Goal: Task Accomplishment & Management: Complete application form

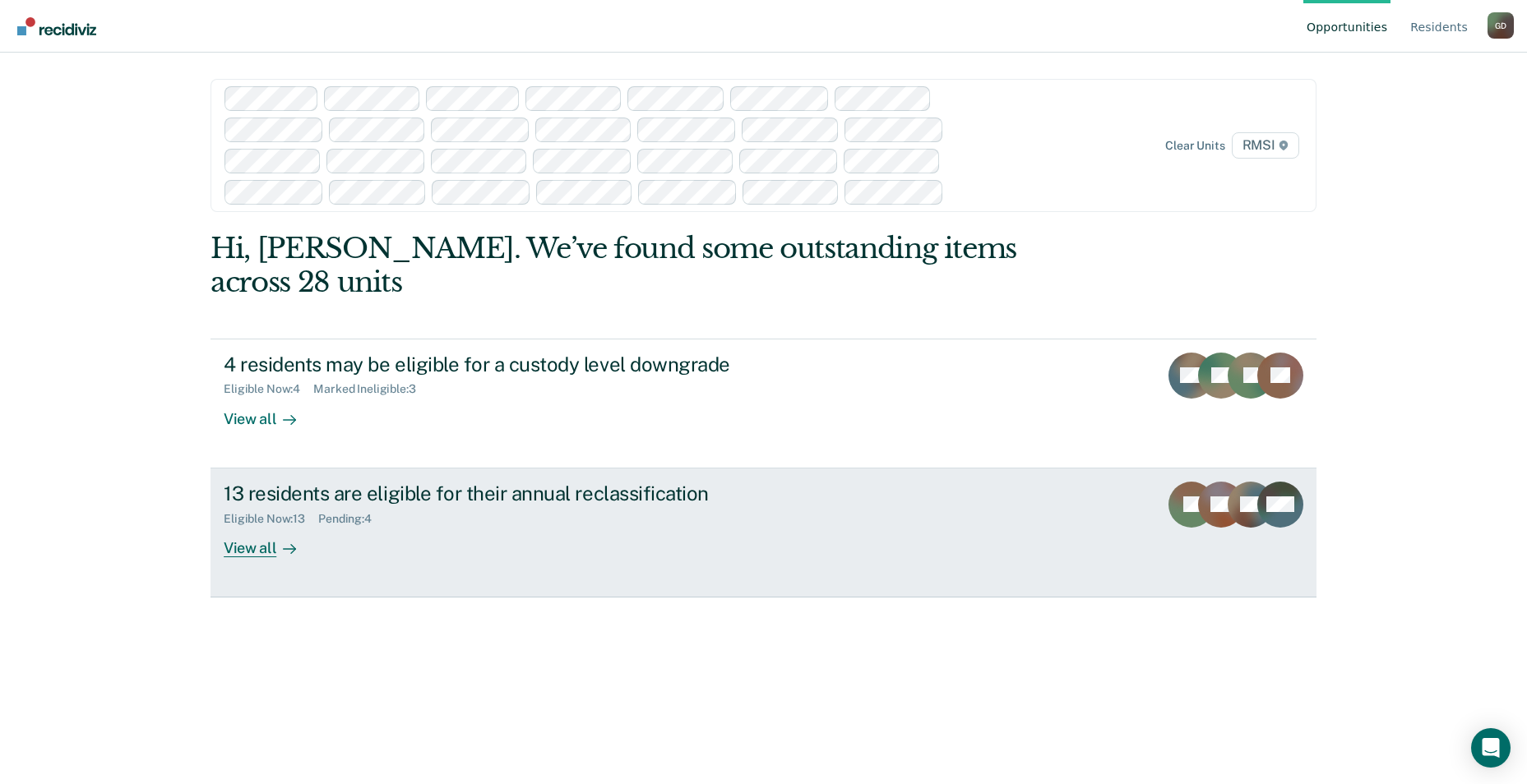
click at [257, 525] on div "View all" at bounding box center [269, 541] width 92 height 32
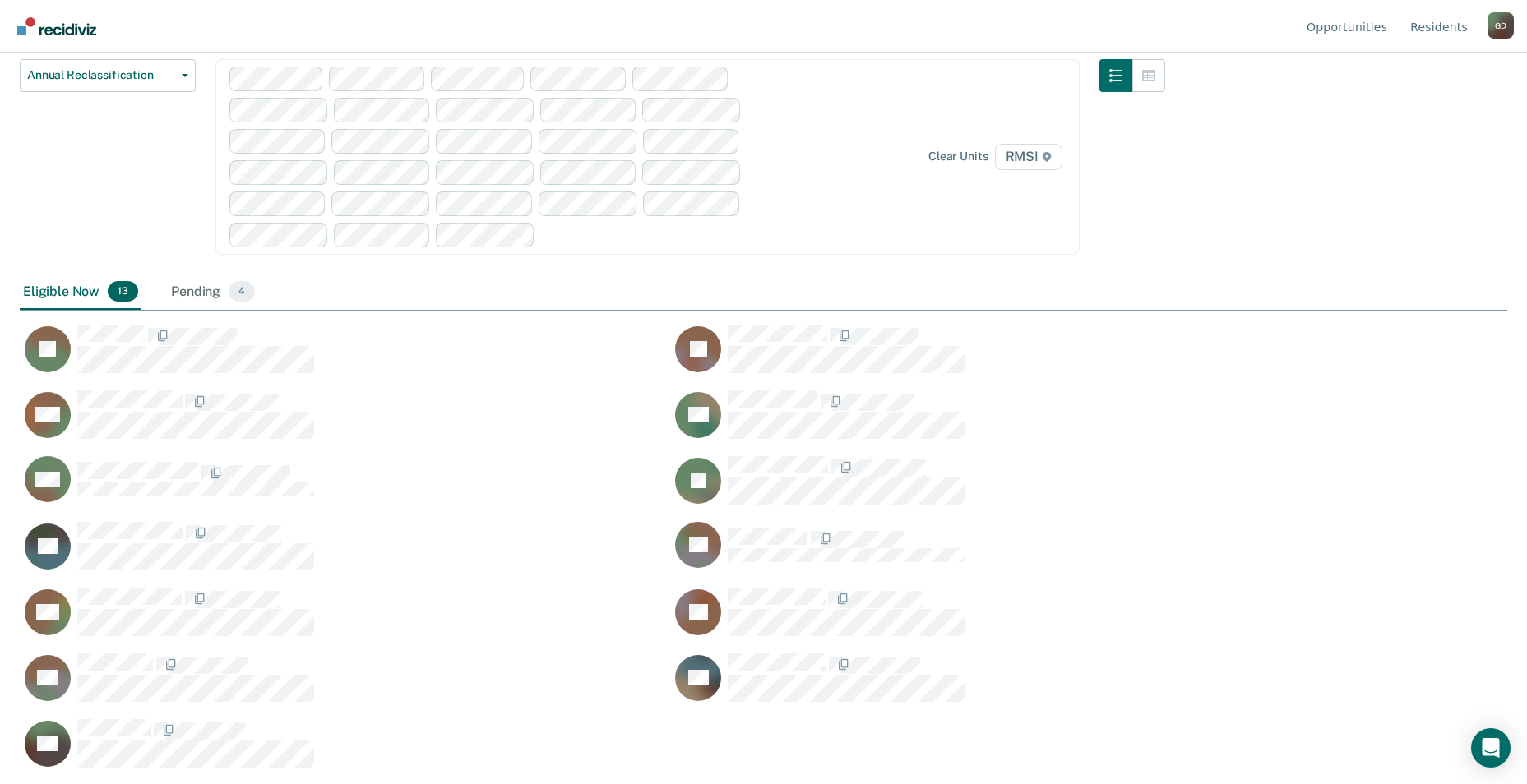
scroll to position [535, 1475]
drag, startPoint x: 186, startPoint y: 290, endPoint x: 214, endPoint y: 292, distance: 28.1
click at [187, 290] on div "Pending 4" at bounding box center [212, 292] width 90 height 37
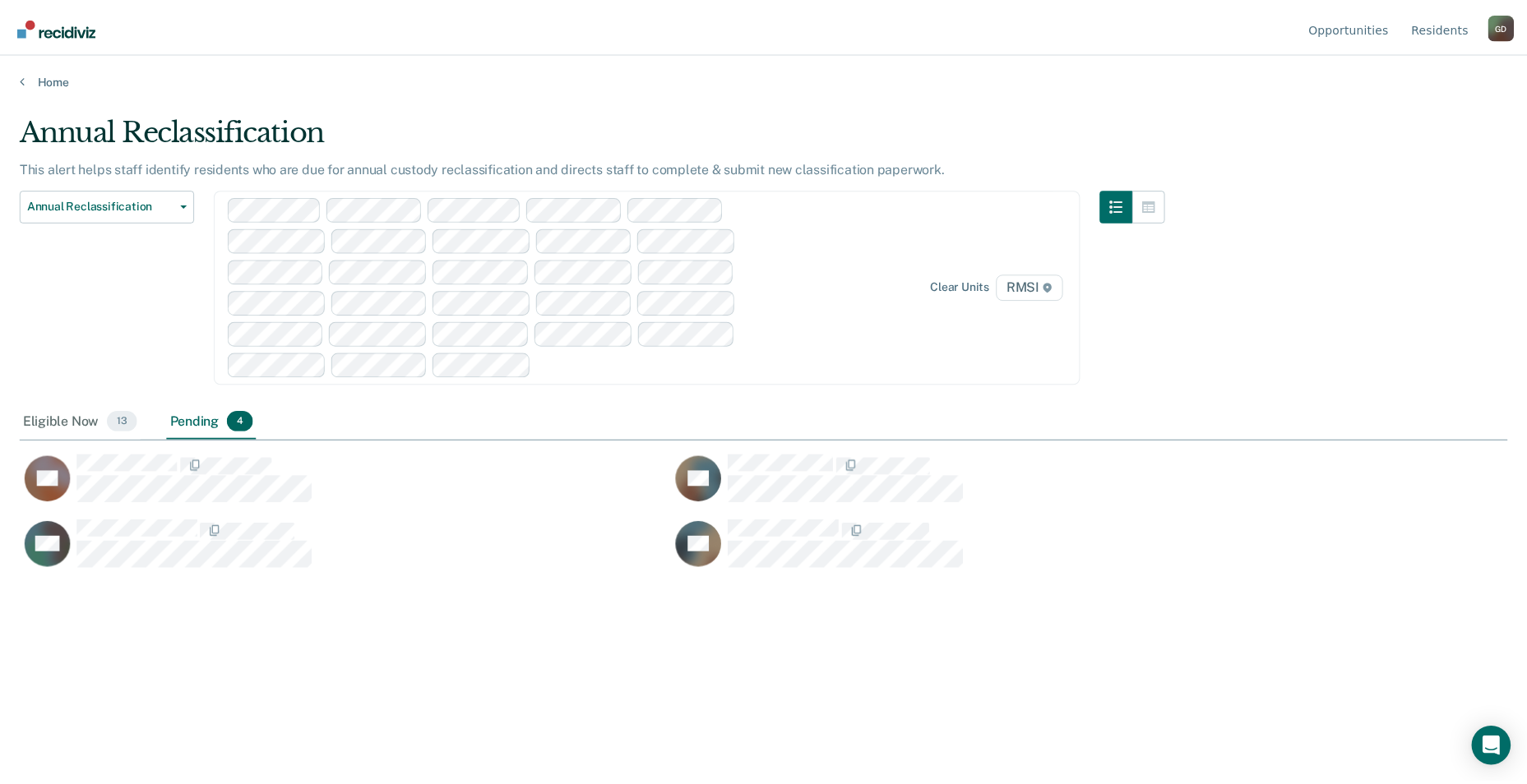
scroll to position [535, 1488]
click at [80, 420] on div "Eligible Now 13" at bounding box center [80, 422] width 122 height 37
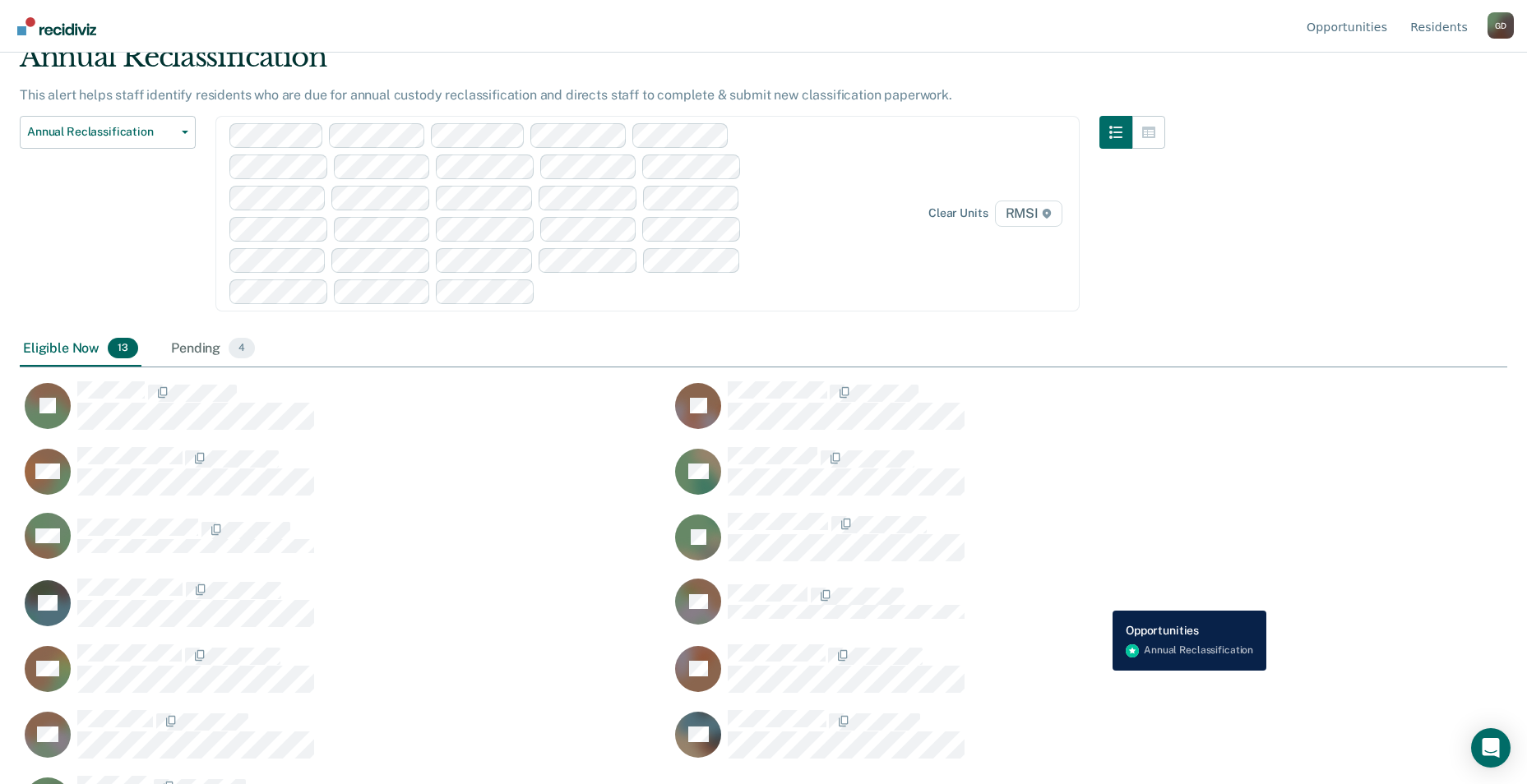
scroll to position [130, 0]
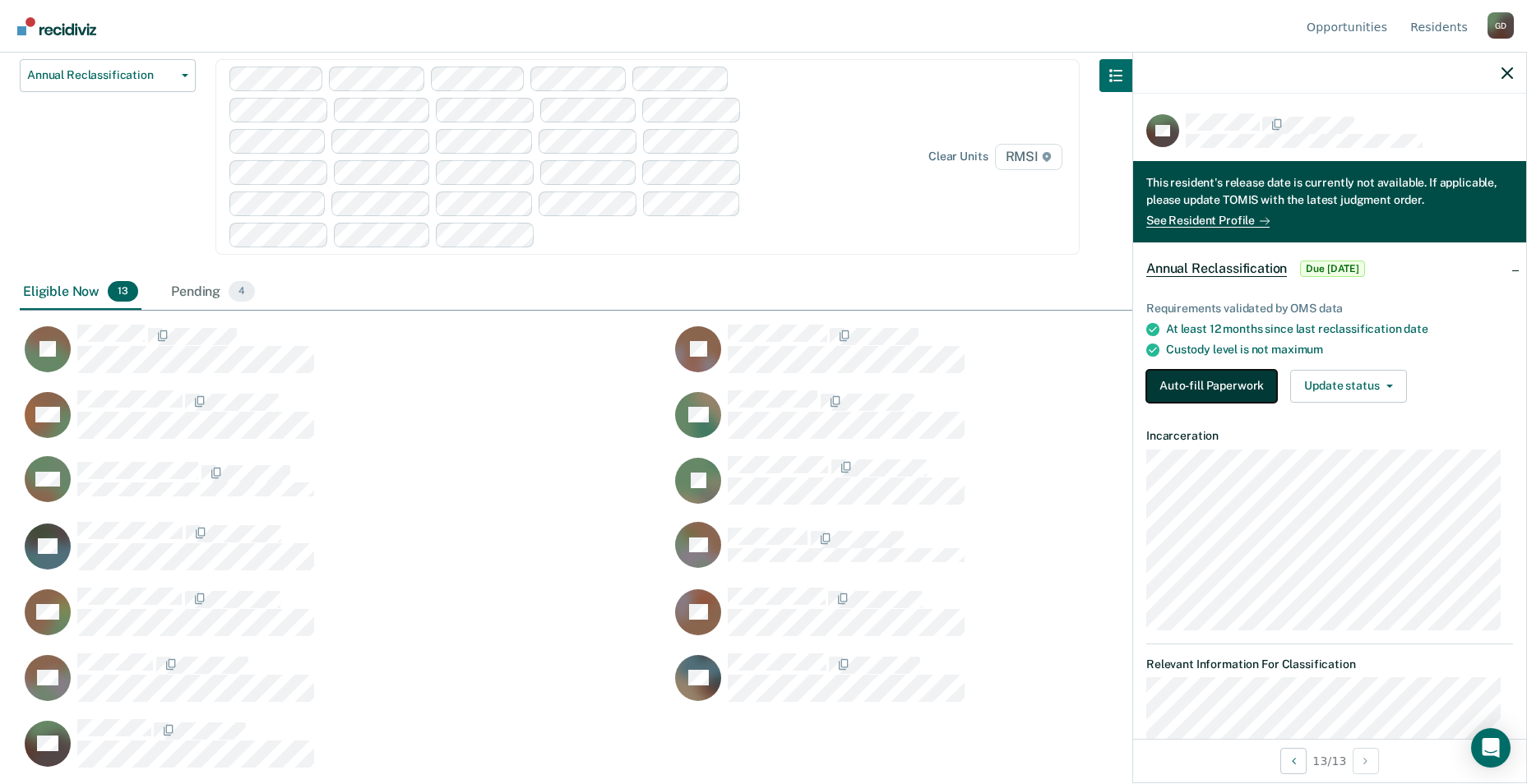
click at [1223, 385] on button "Auto-fill Paperwork" at bounding box center [1212, 386] width 131 height 33
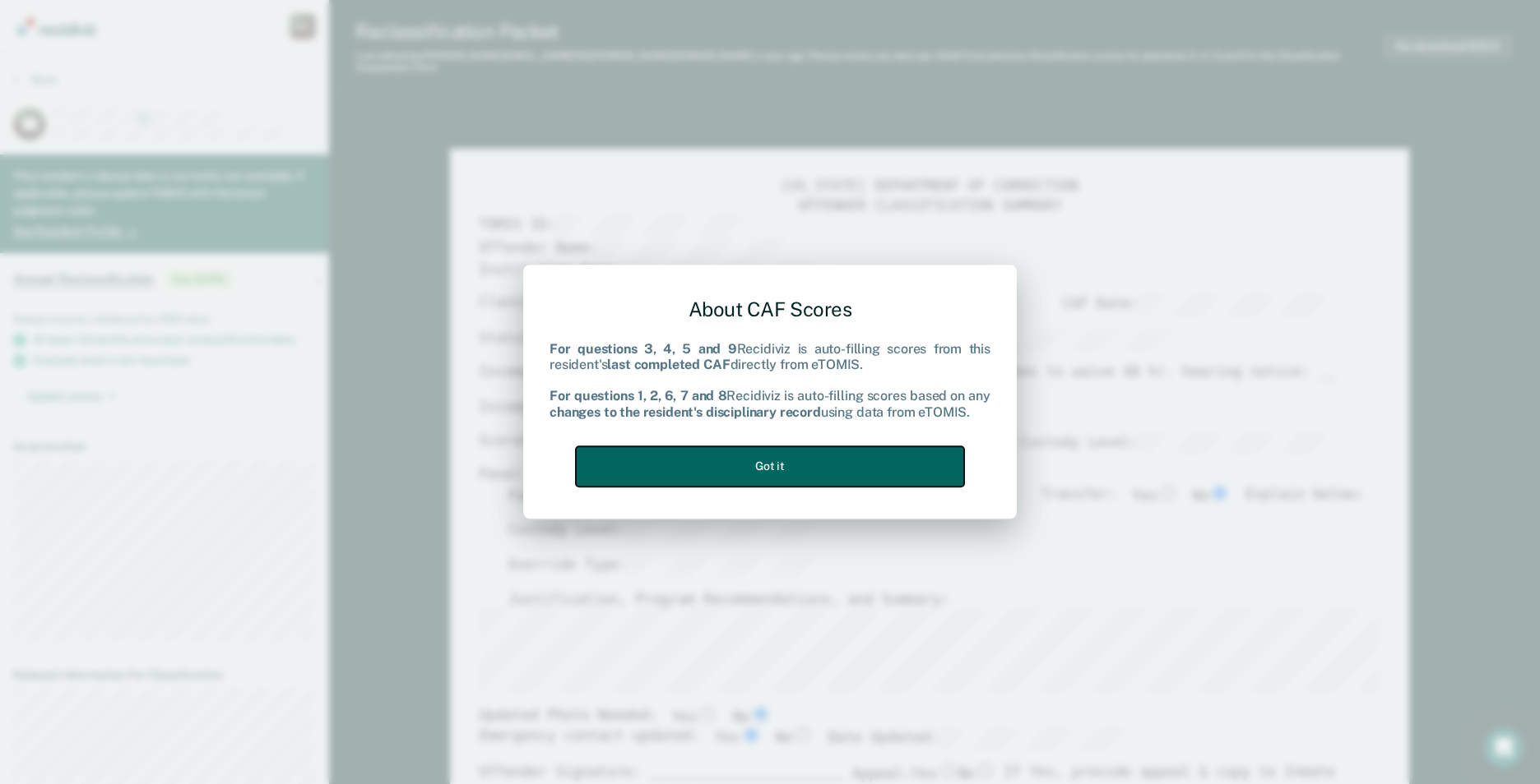
click at [813, 467] on button "Got it" at bounding box center [769, 466] width 388 height 40
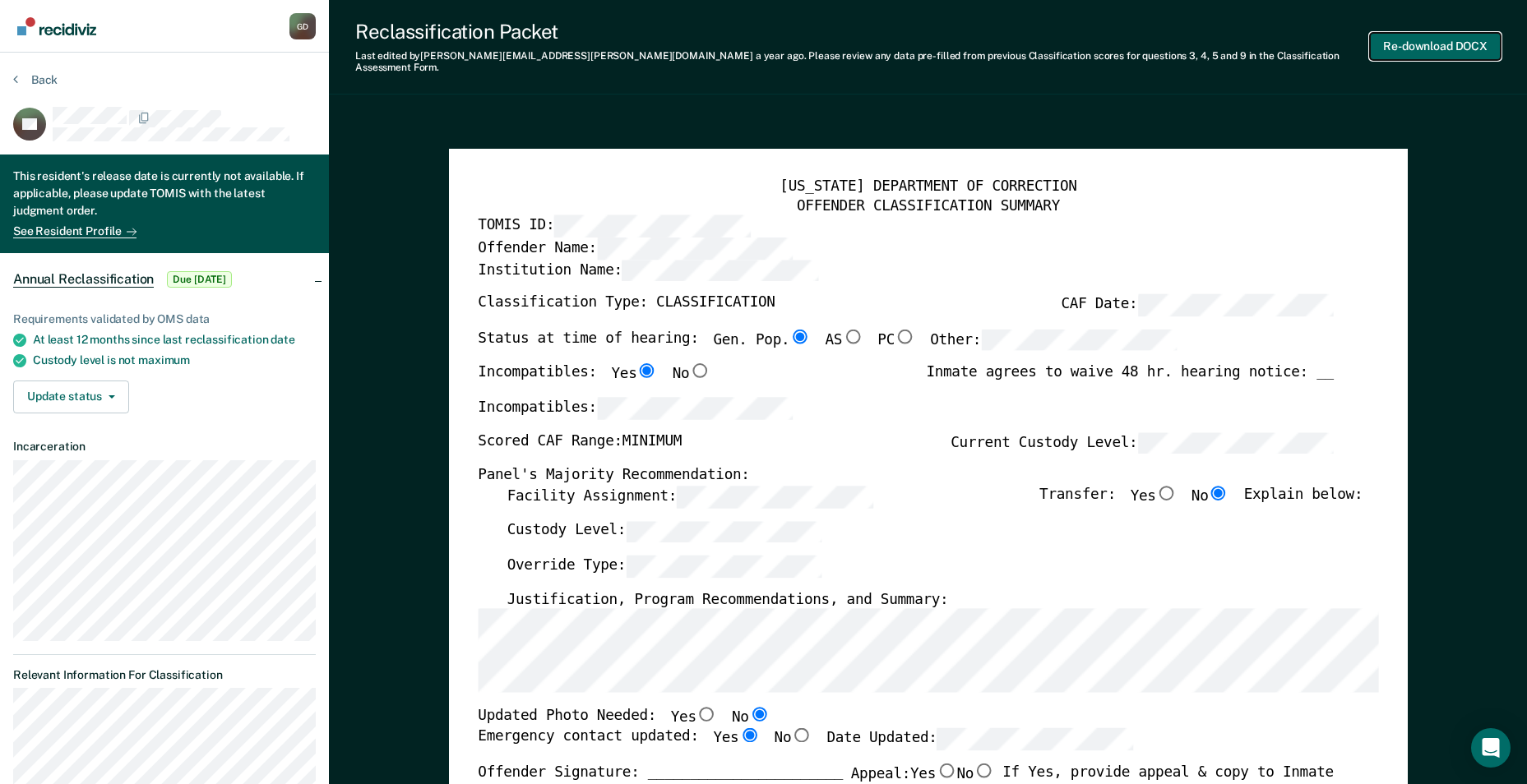
click at [1415, 41] on button "Re-download DOCX" at bounding box center [1435, 47] width 131 height 27
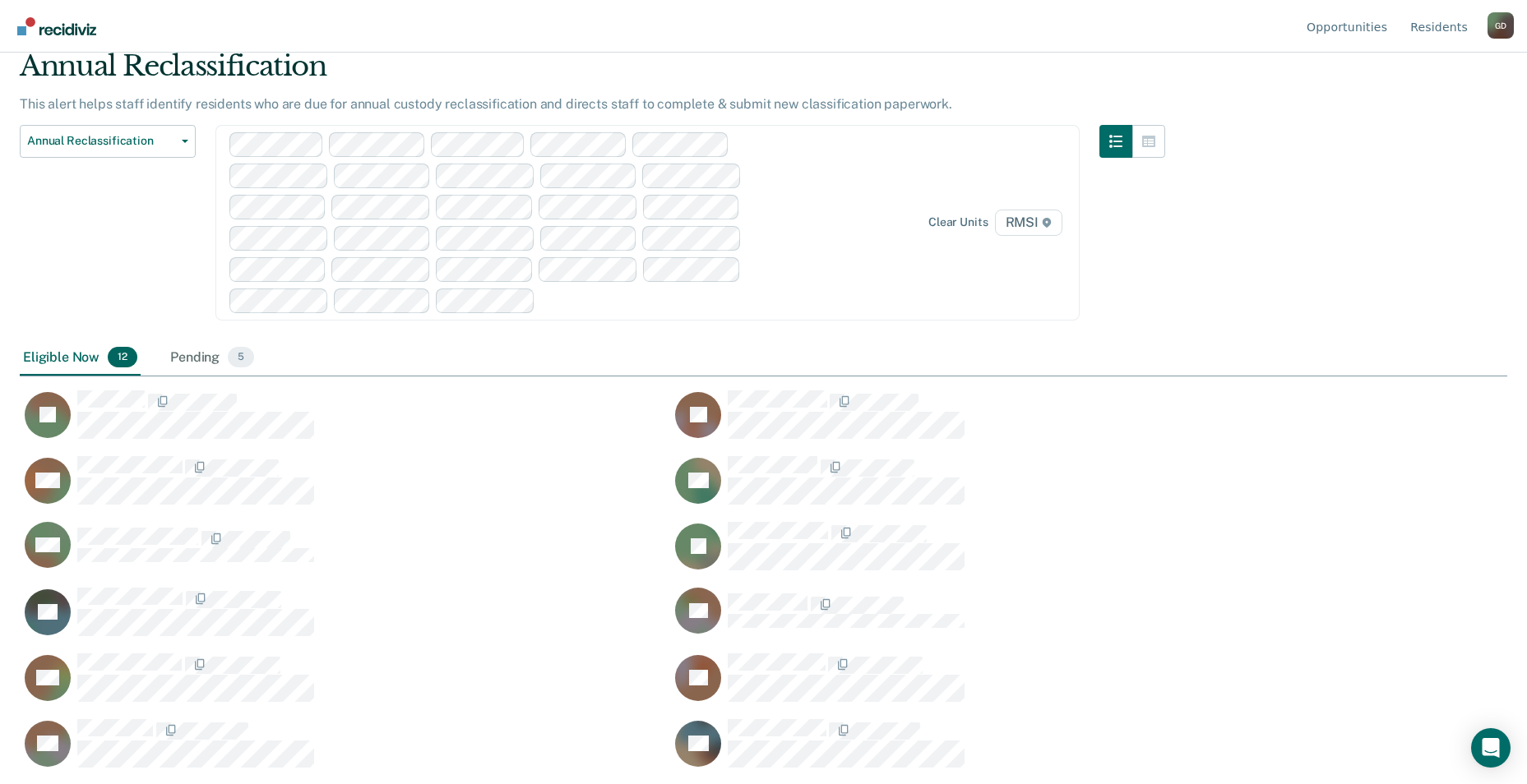
scroll to position [535, 1475]
click at [202, 358] on div "Pending 5" at bounding box center [212, 358] width 90 height 37
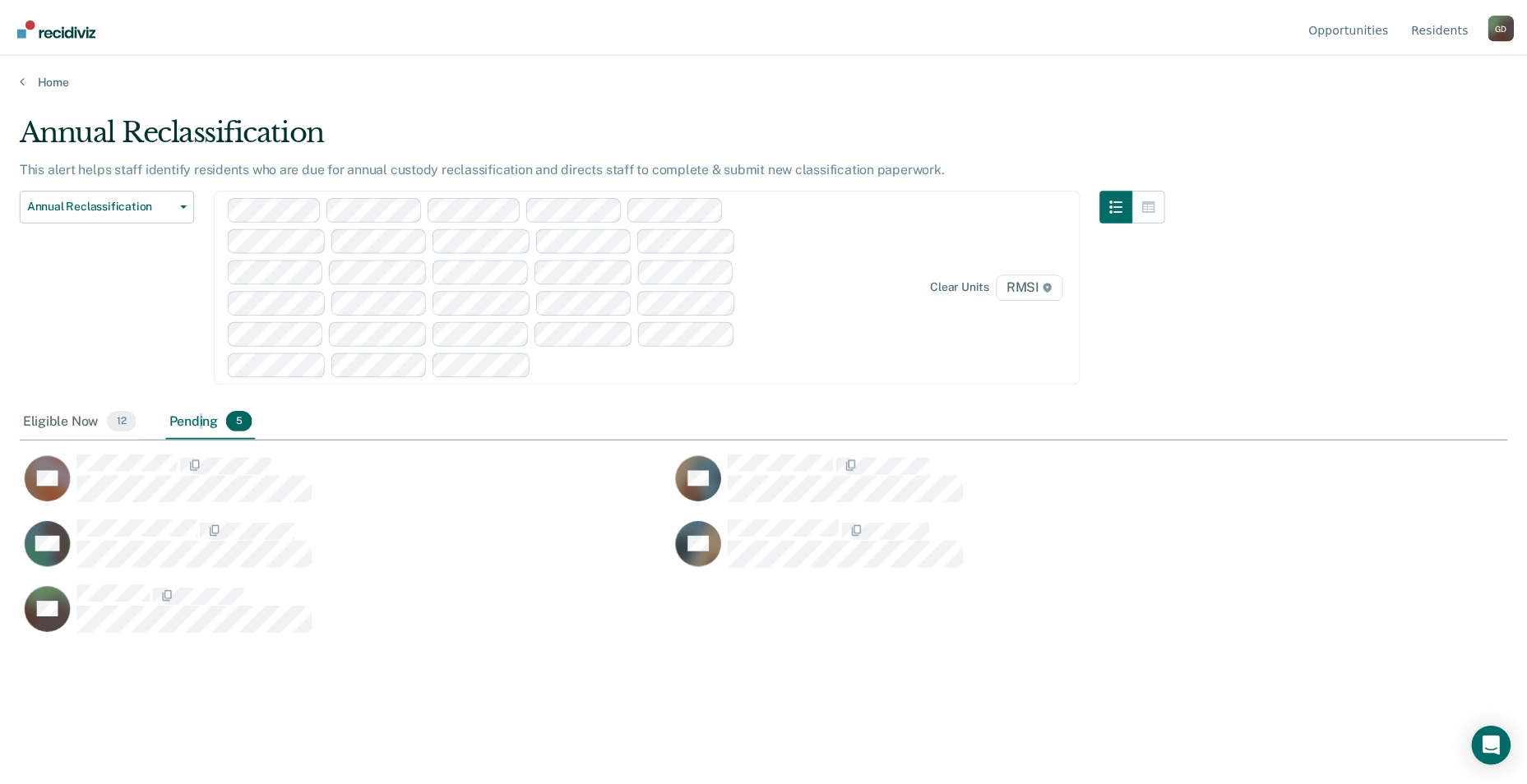
scroll to position [535, 1488]
click at [39, 427] on div "Eligible Now 12" at bounding box center [80, 422] width 121 height 37
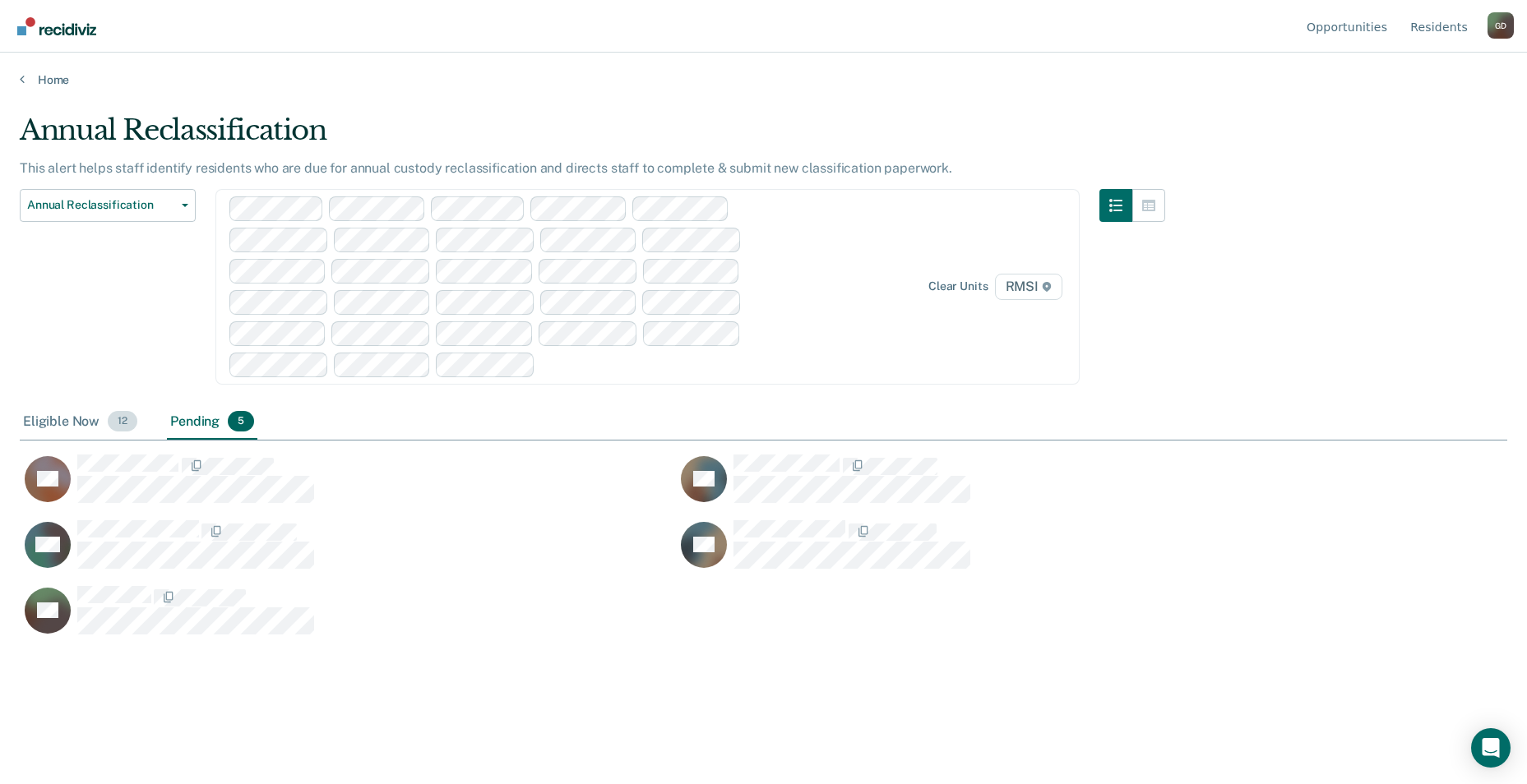
scroll to position [535, 1475]
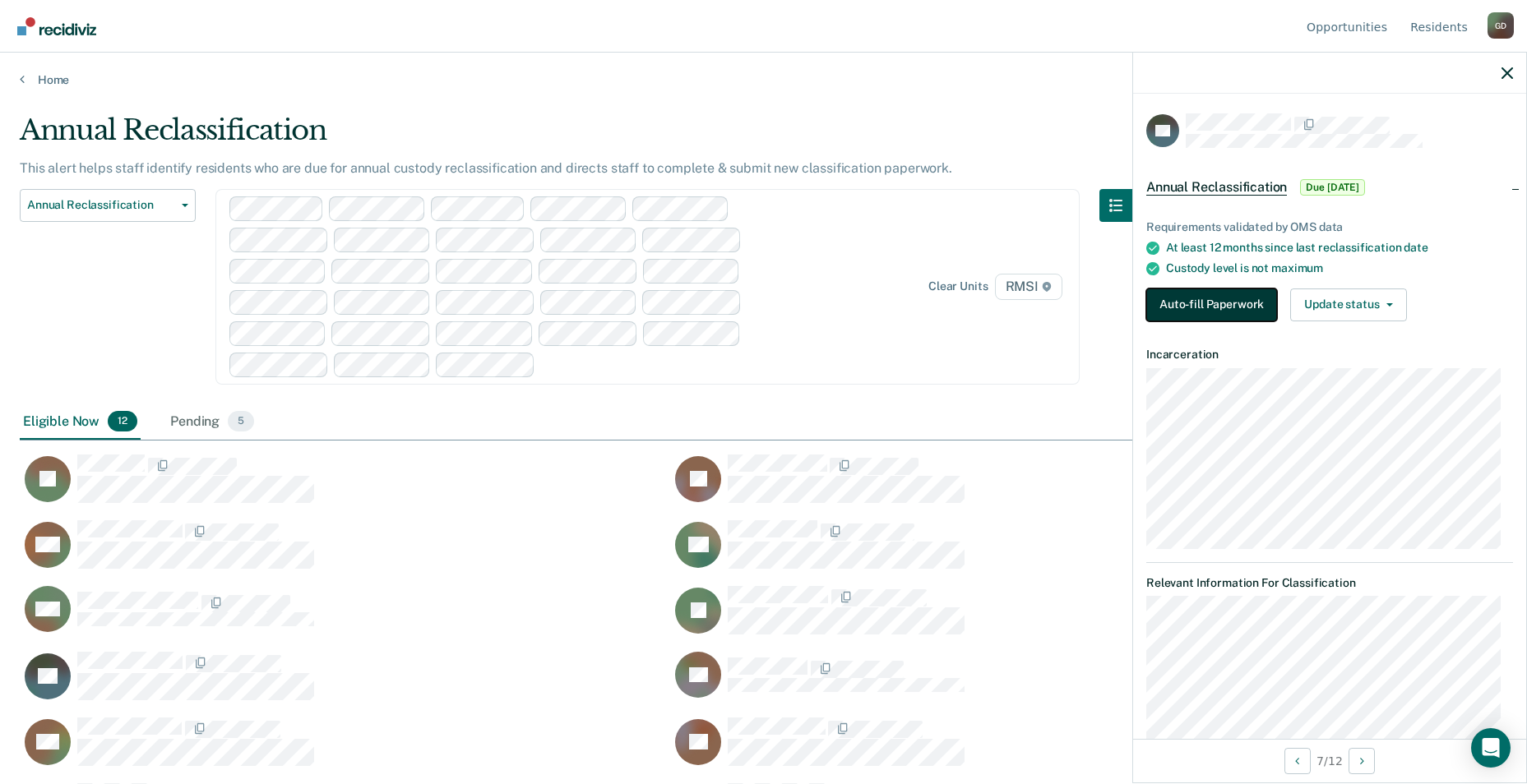
click at [1238, 305] on button "Auto-fill Paperwork" at bounding box center [1212, 305] width 131 height 33
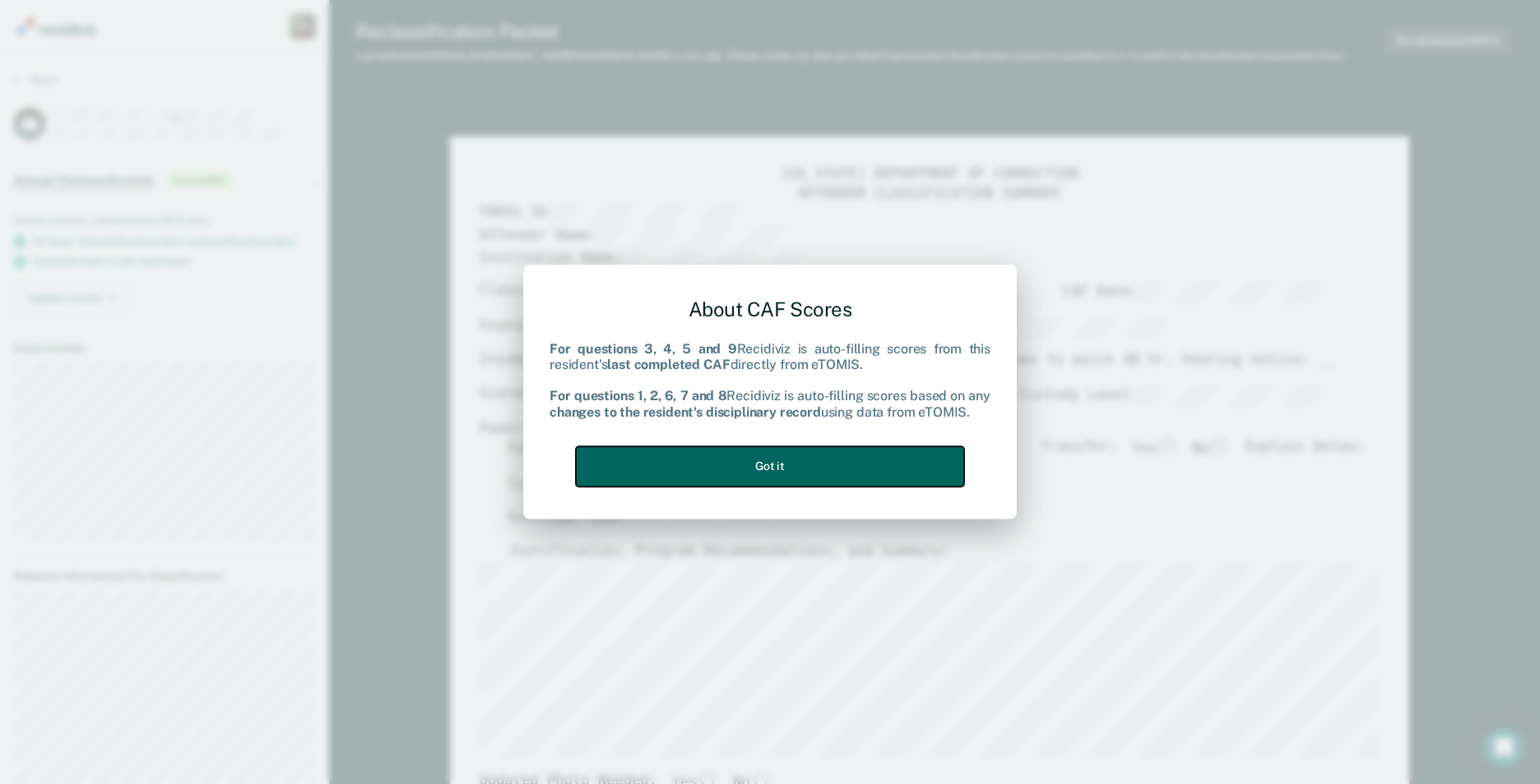
click at [833, 472] on button "Got it" at bounding box center [769, 466] width 388 height 40
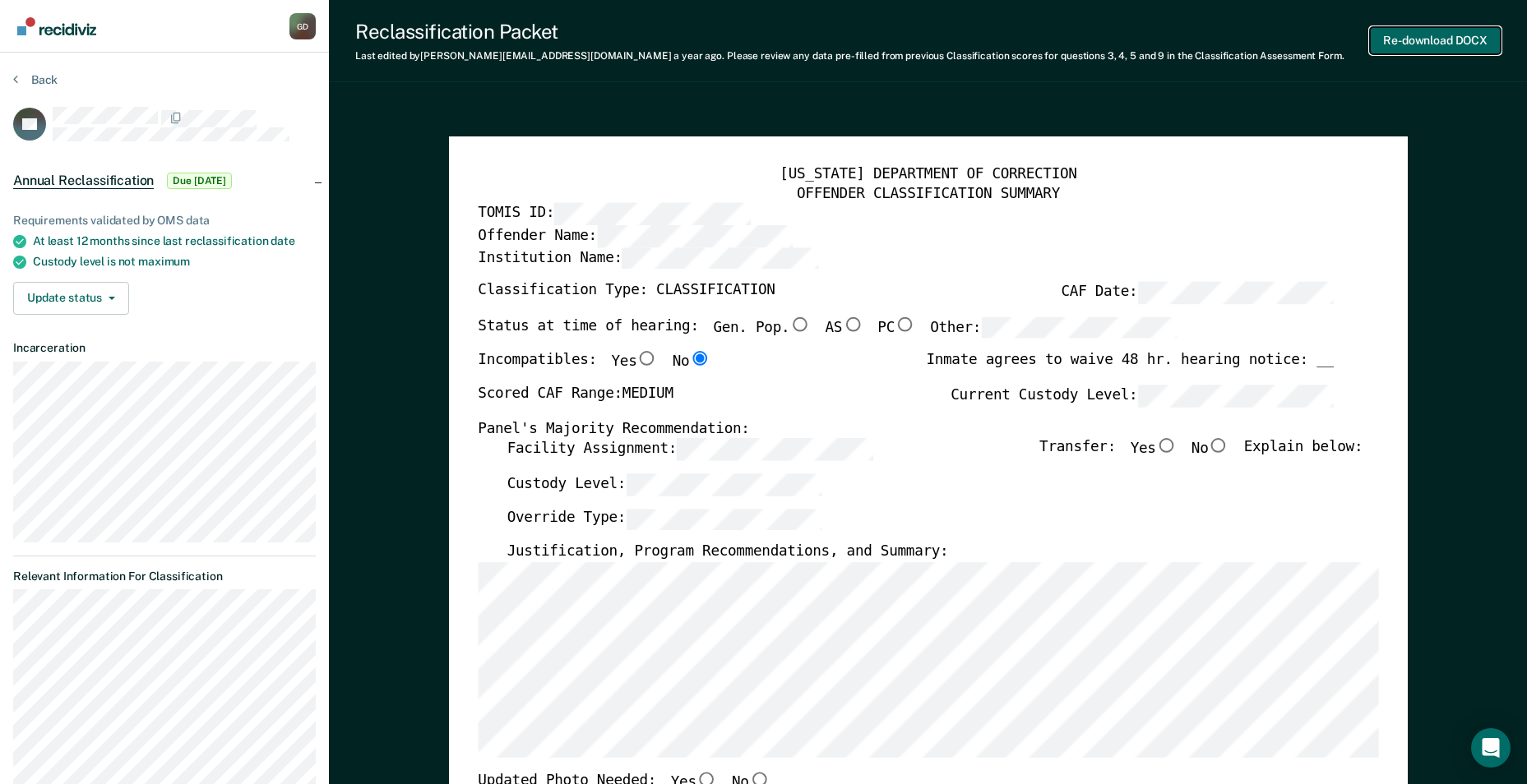
click at [1414, 37] on button "Re-download DOCX" at bounding box center [1435, 41] width 131 height 27
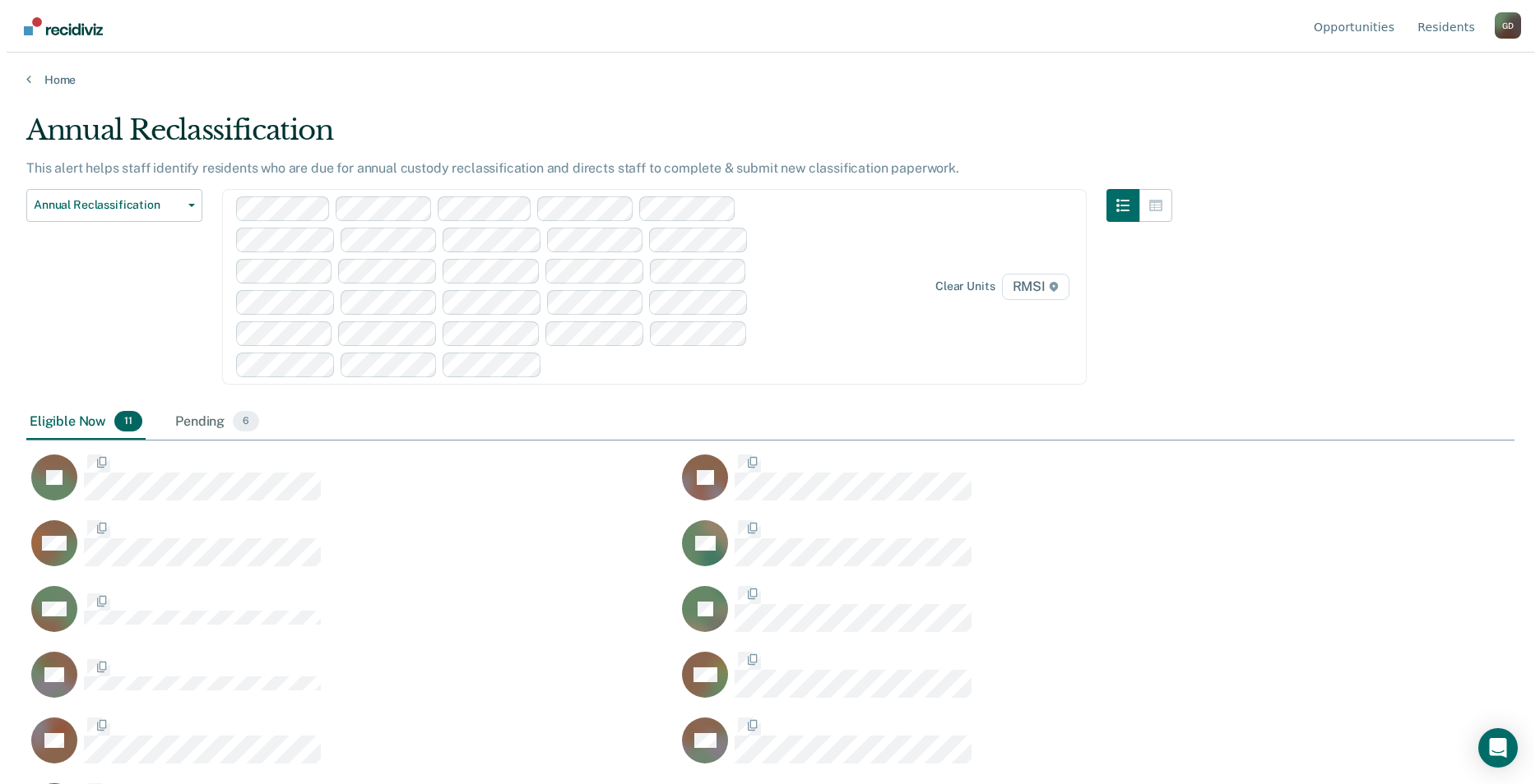
scroll to position [535, 1475]
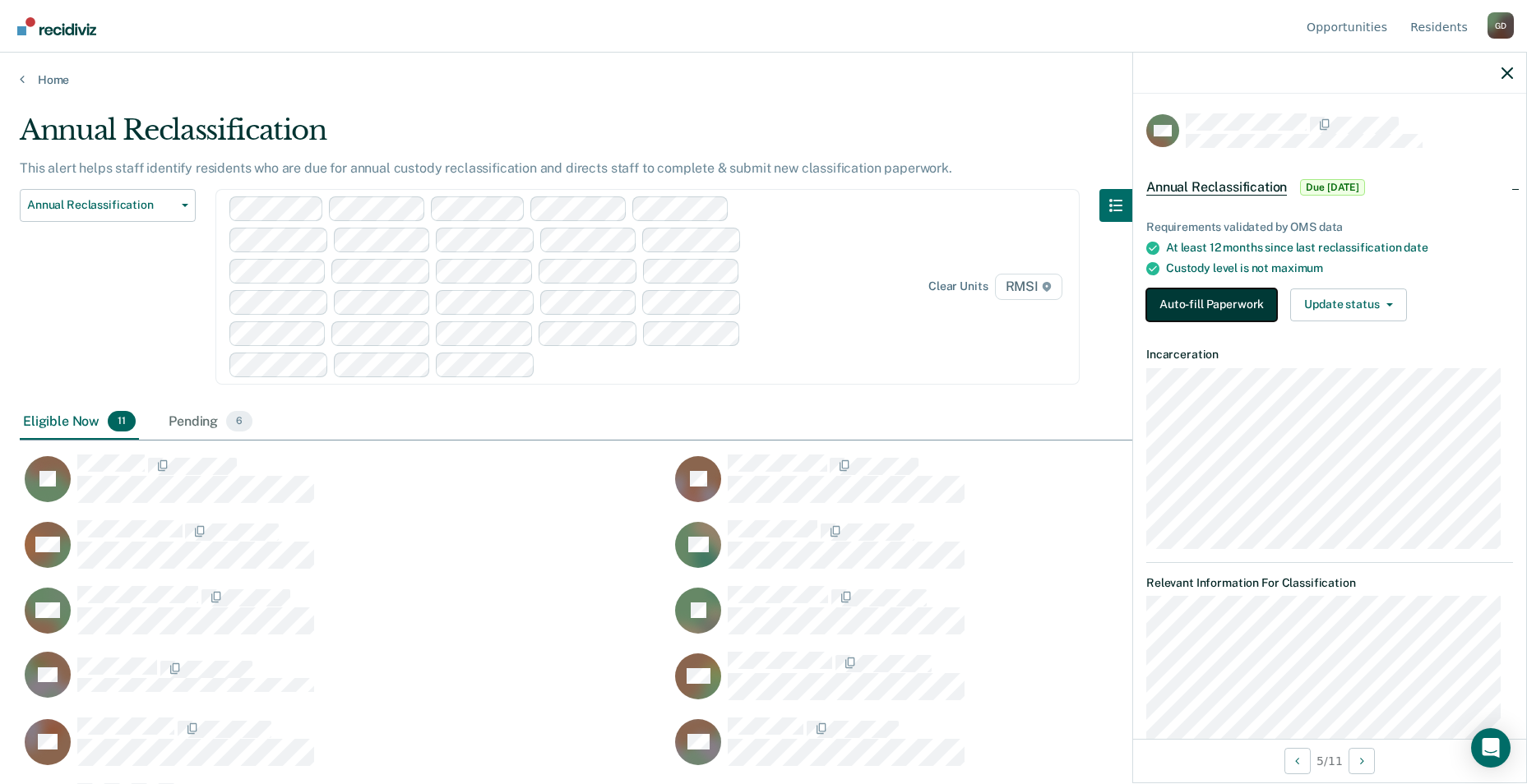
click at [1233, 307] on button "Auto-fill Paperwork" at bounding box center [1212, 305] width 131 height 33
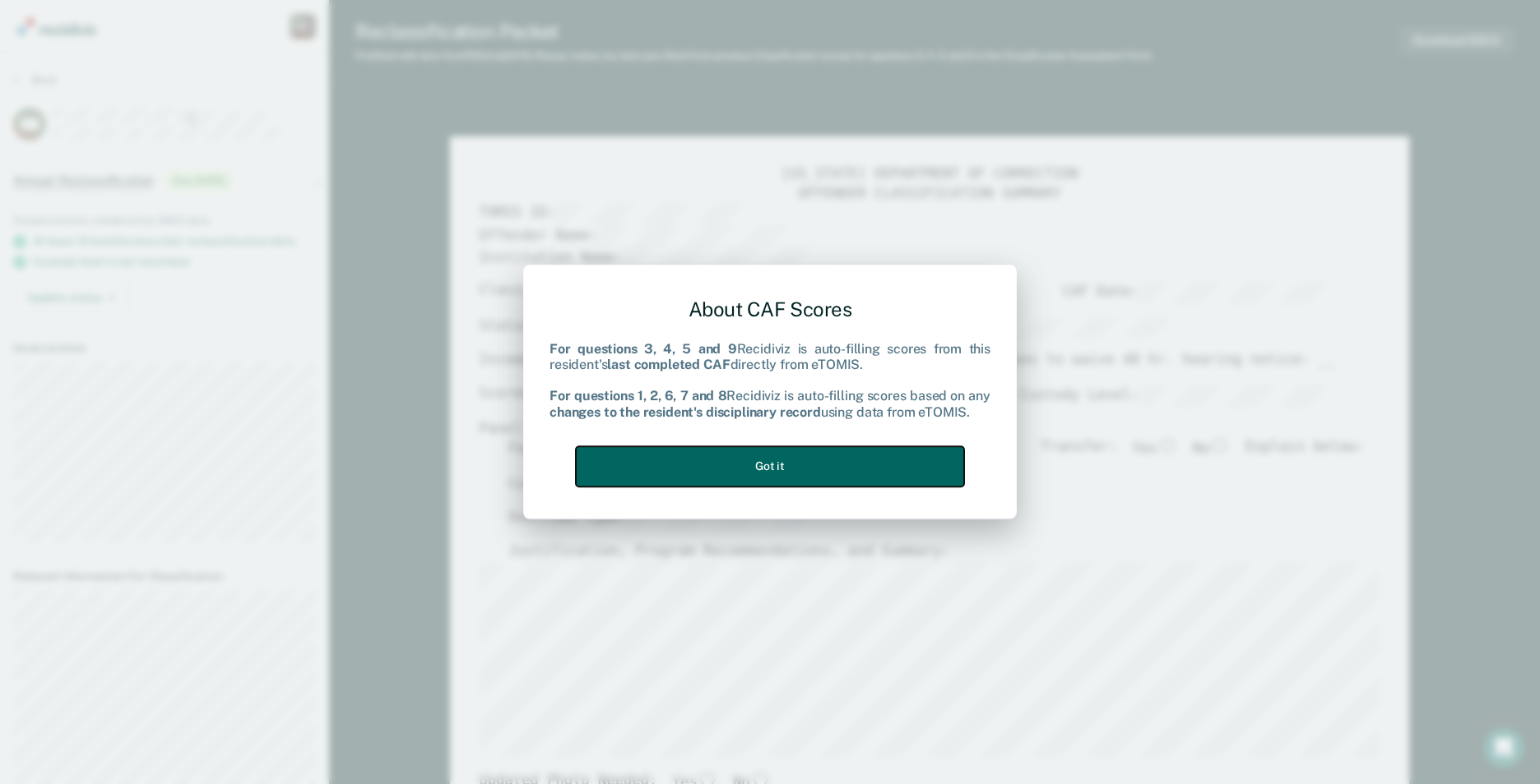
click at [919, 472] on button "Got it" at bounding box center [769, 466] width 388 height 40
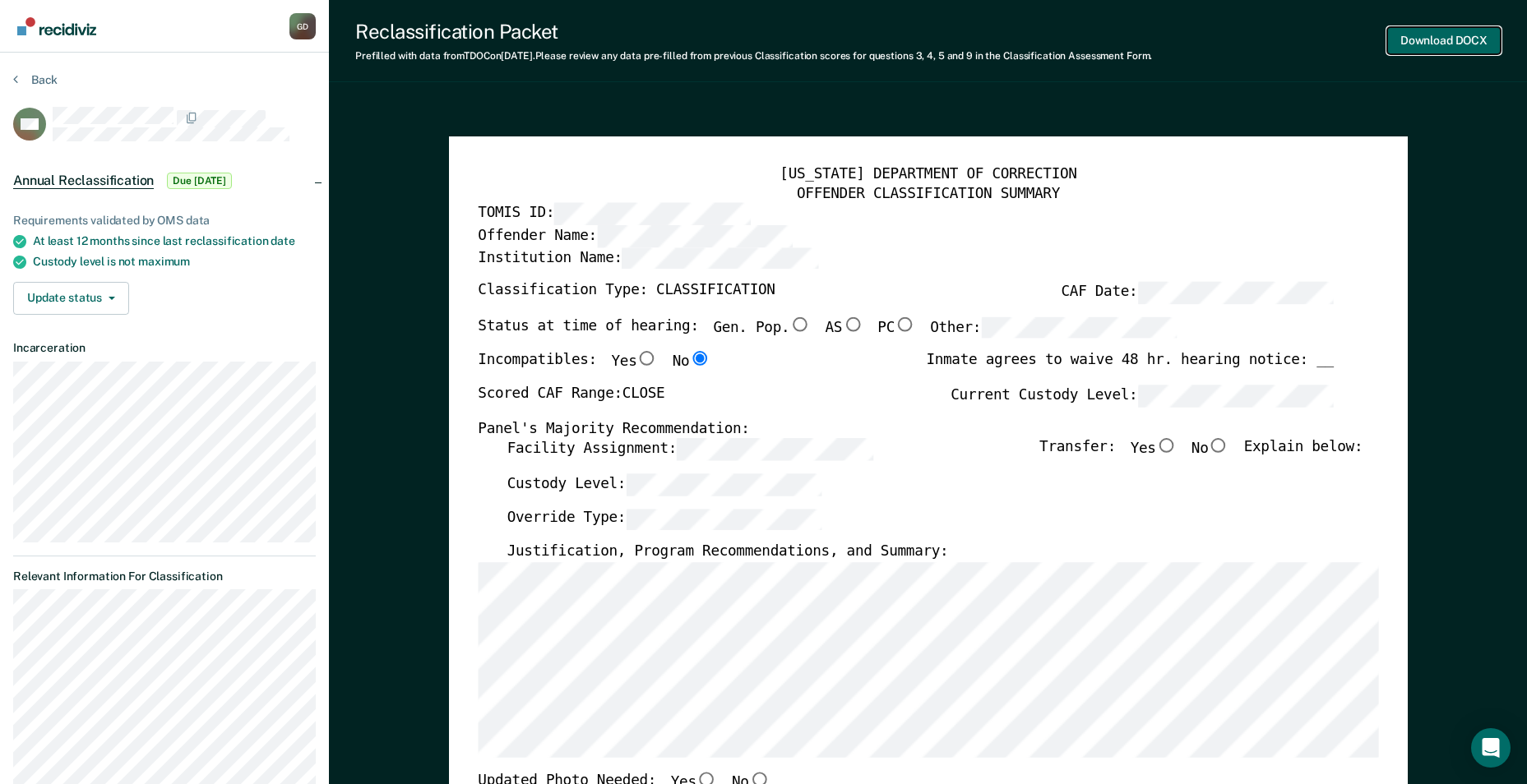
click at [1426, 38] on button "Download DOCX" at bounding box center [1445, 41] width 114 height 27
type textarea "x"
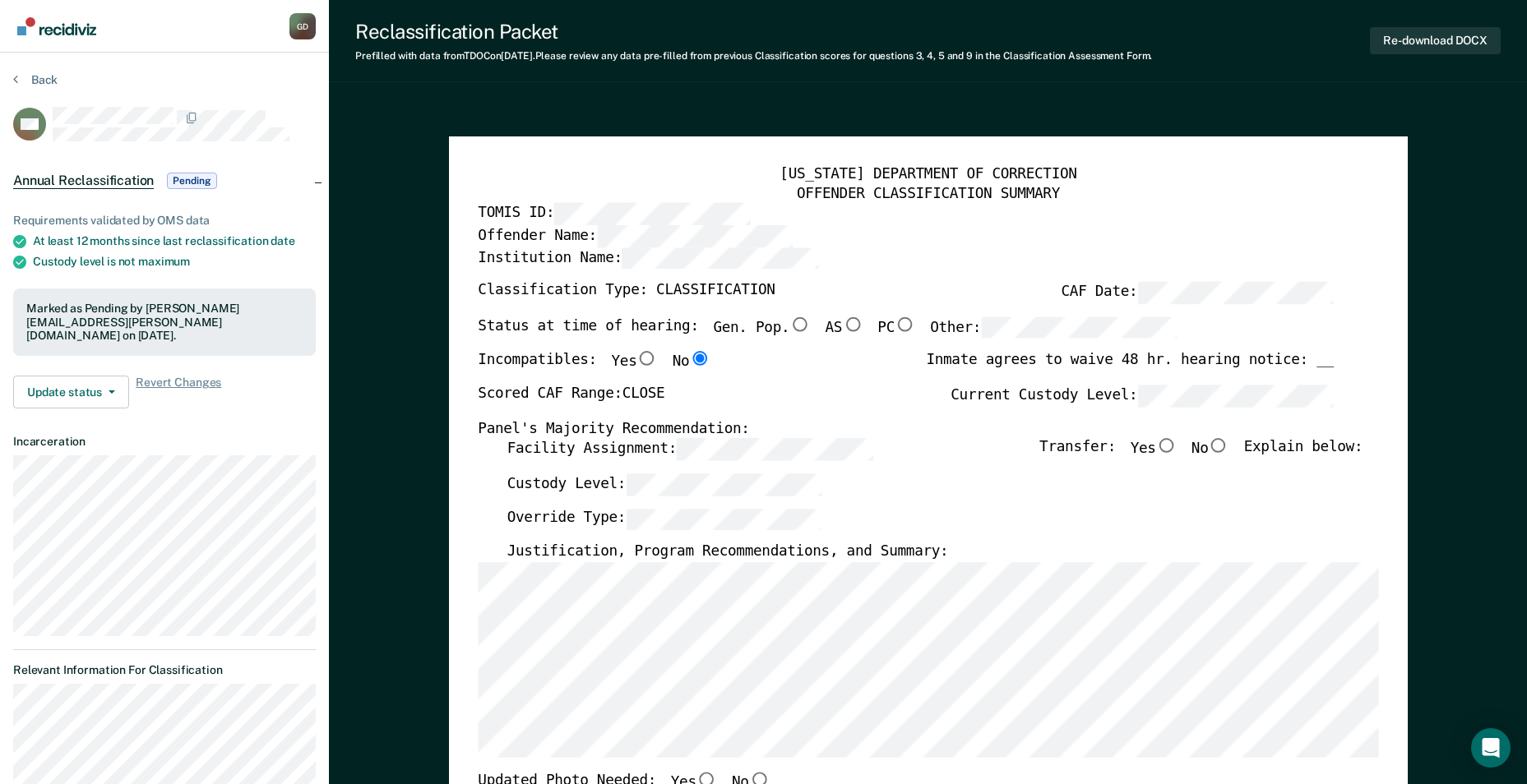
click at [1389, 527] on div "[US_STATE] DEPARTMENT OF CORRECTION OFFENDER CLASSIFICATION SUMMARY TOMIS ID: O…" at bounding box center [928, 761] width 959 height 1249
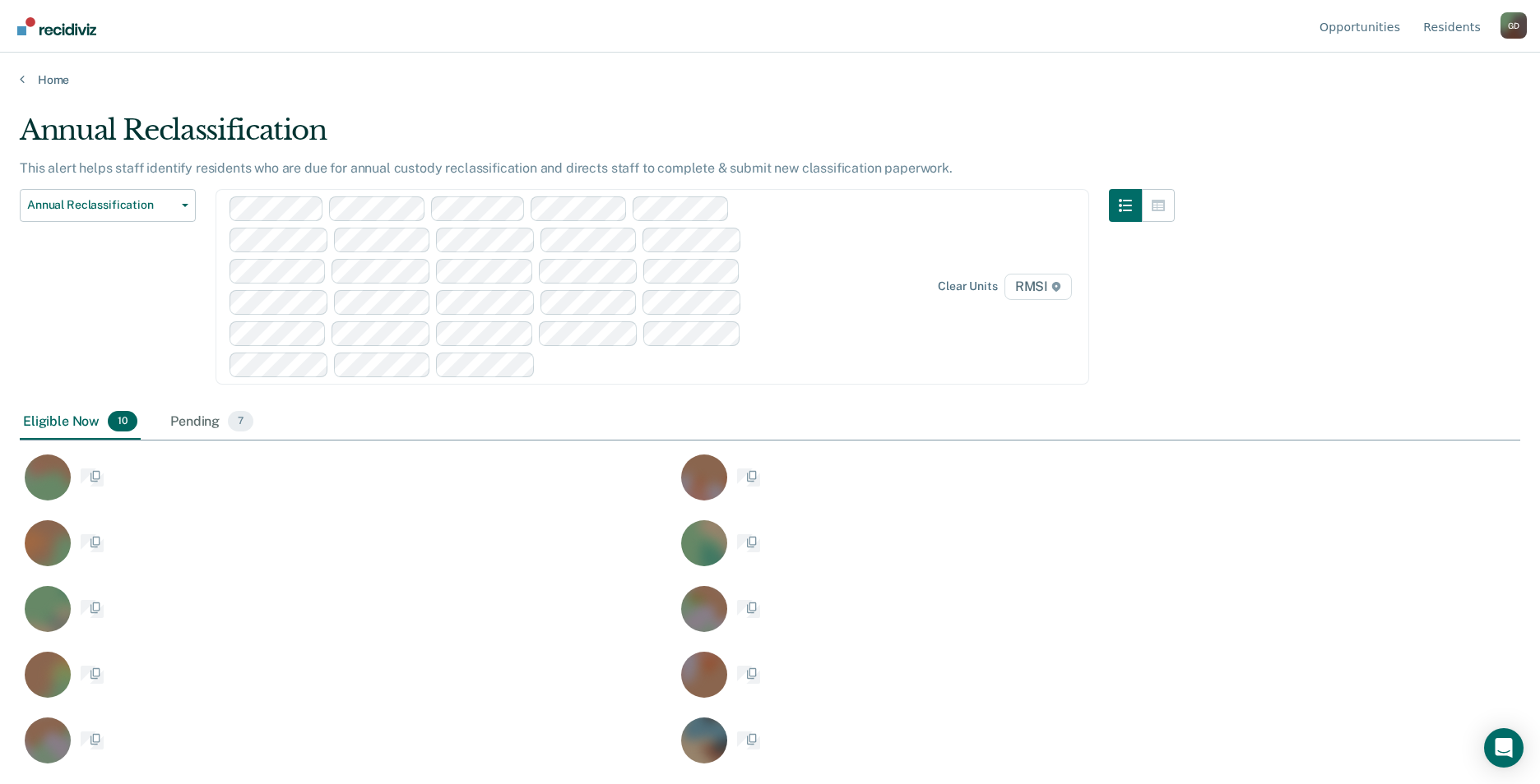
scroll to position [535, 1488]
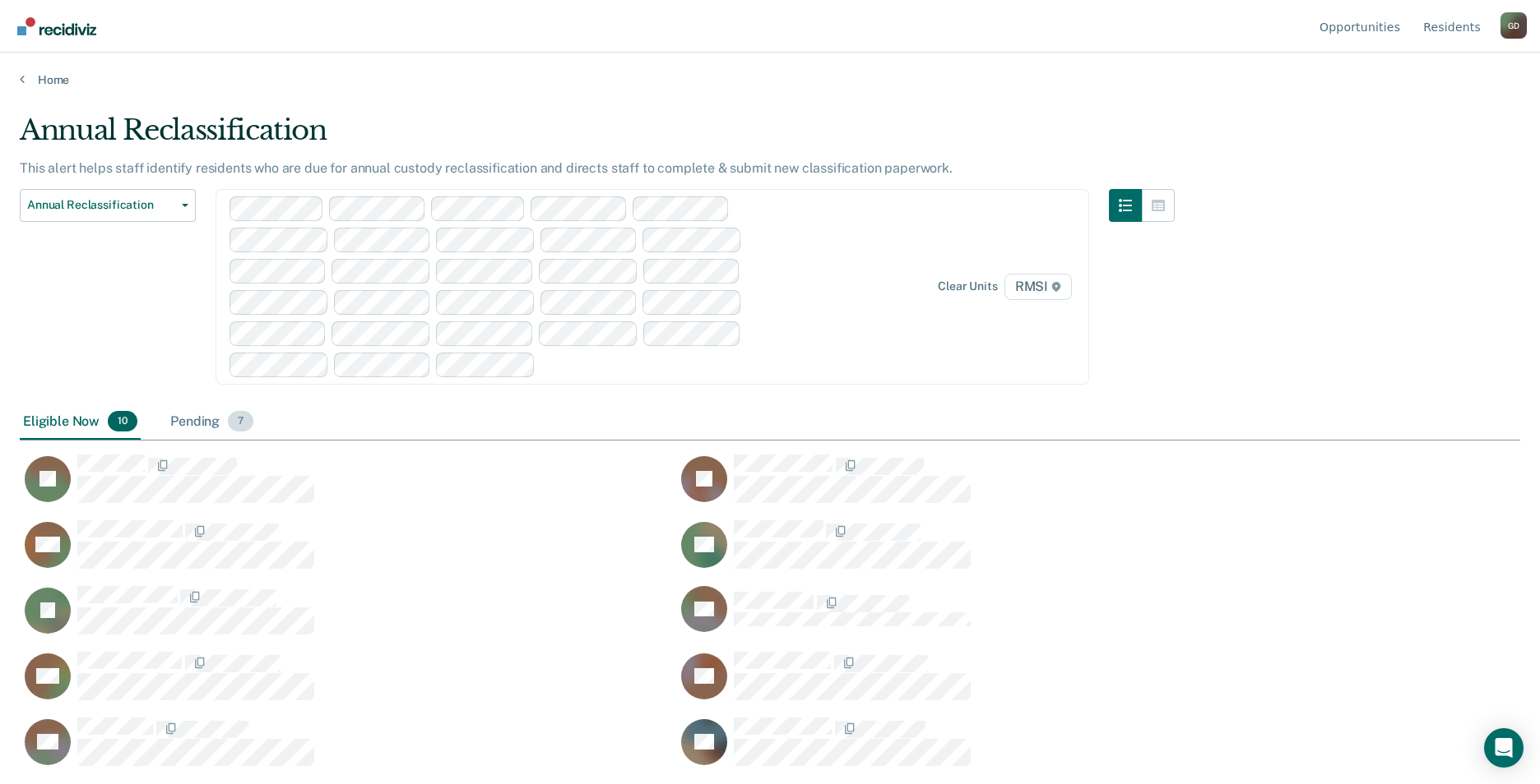
click at [207, 431] on div "Pending 7" at bounding box center [211, 422] width 89 height 37
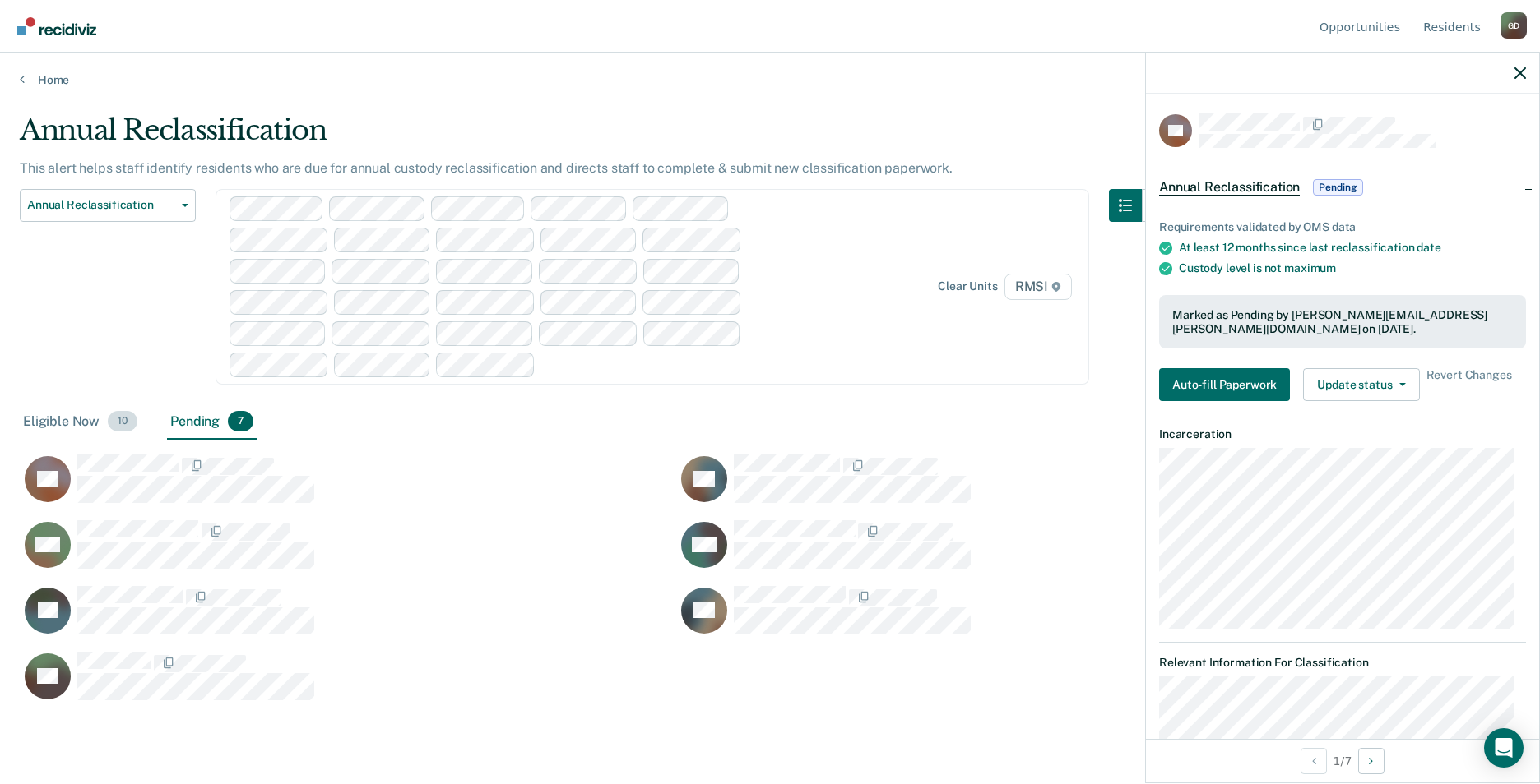
click at [72, 419] on div "Eligible Now 10" at bounding box center [80, 422] width 121 height 37
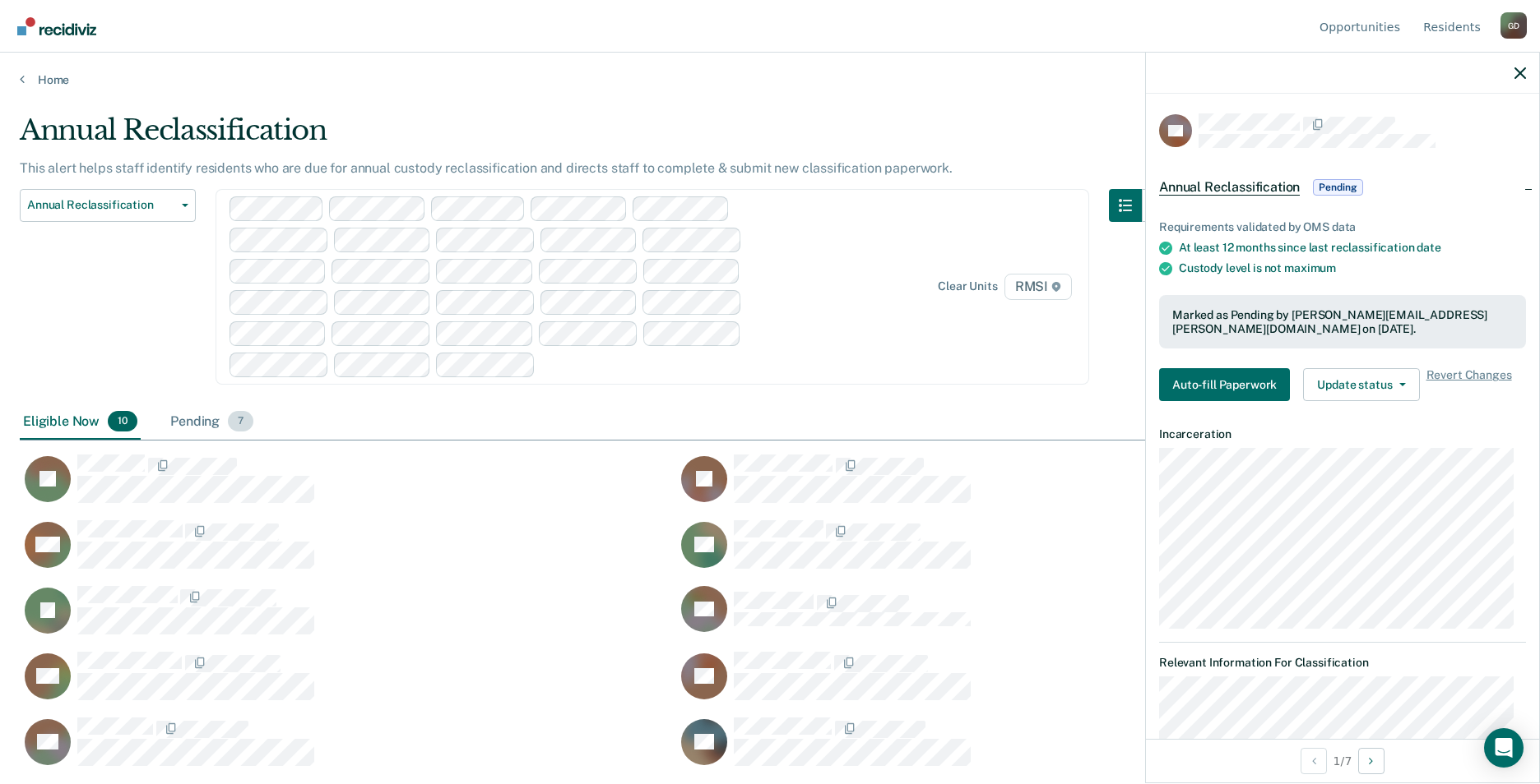
click at [190, 415] on div "Pending 7" at bounding box center [211, 422] width 89 height 37
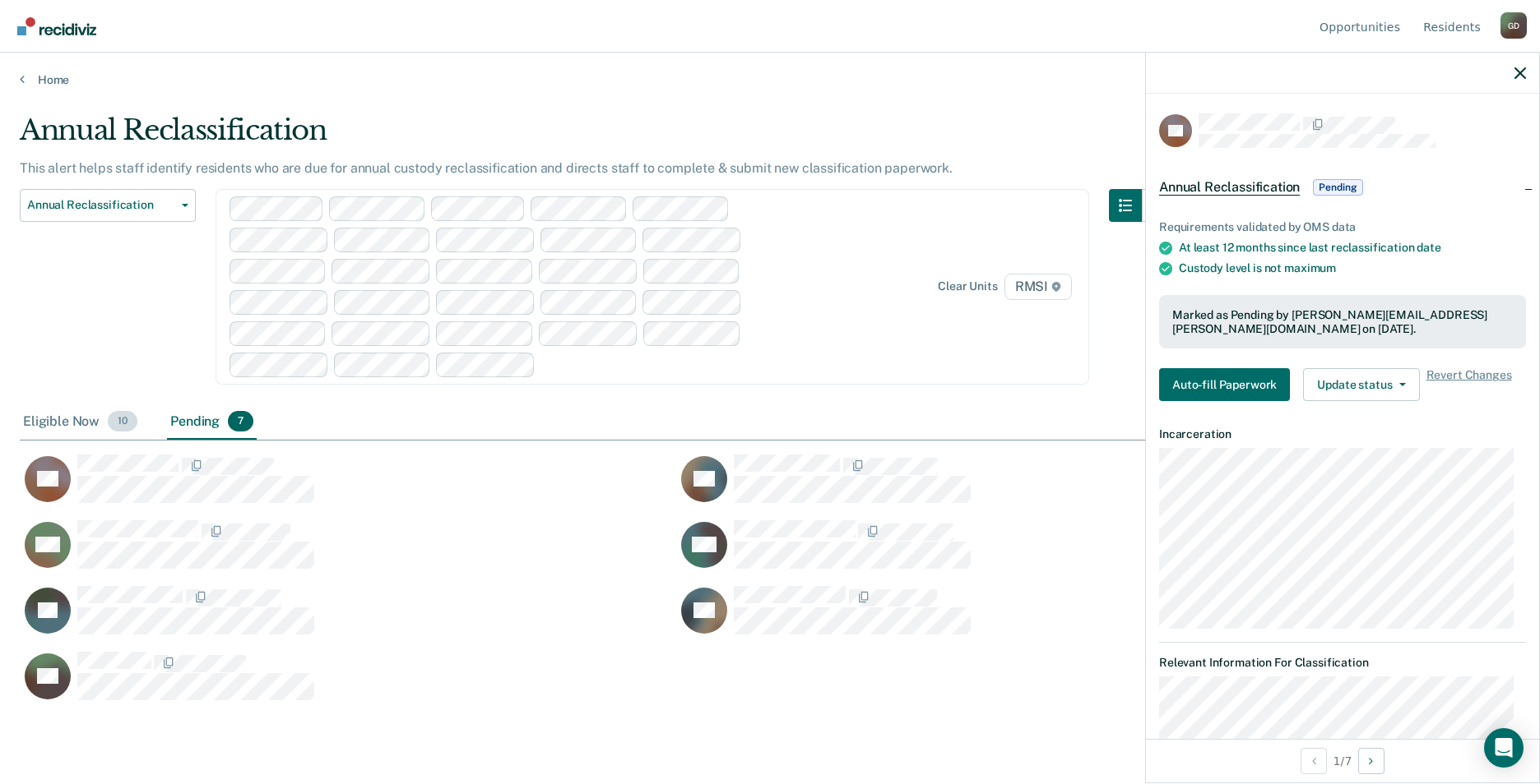
click at [71, 415] on div "Eligible Now 10" at bounding box center [80, 422] width 121 height 37
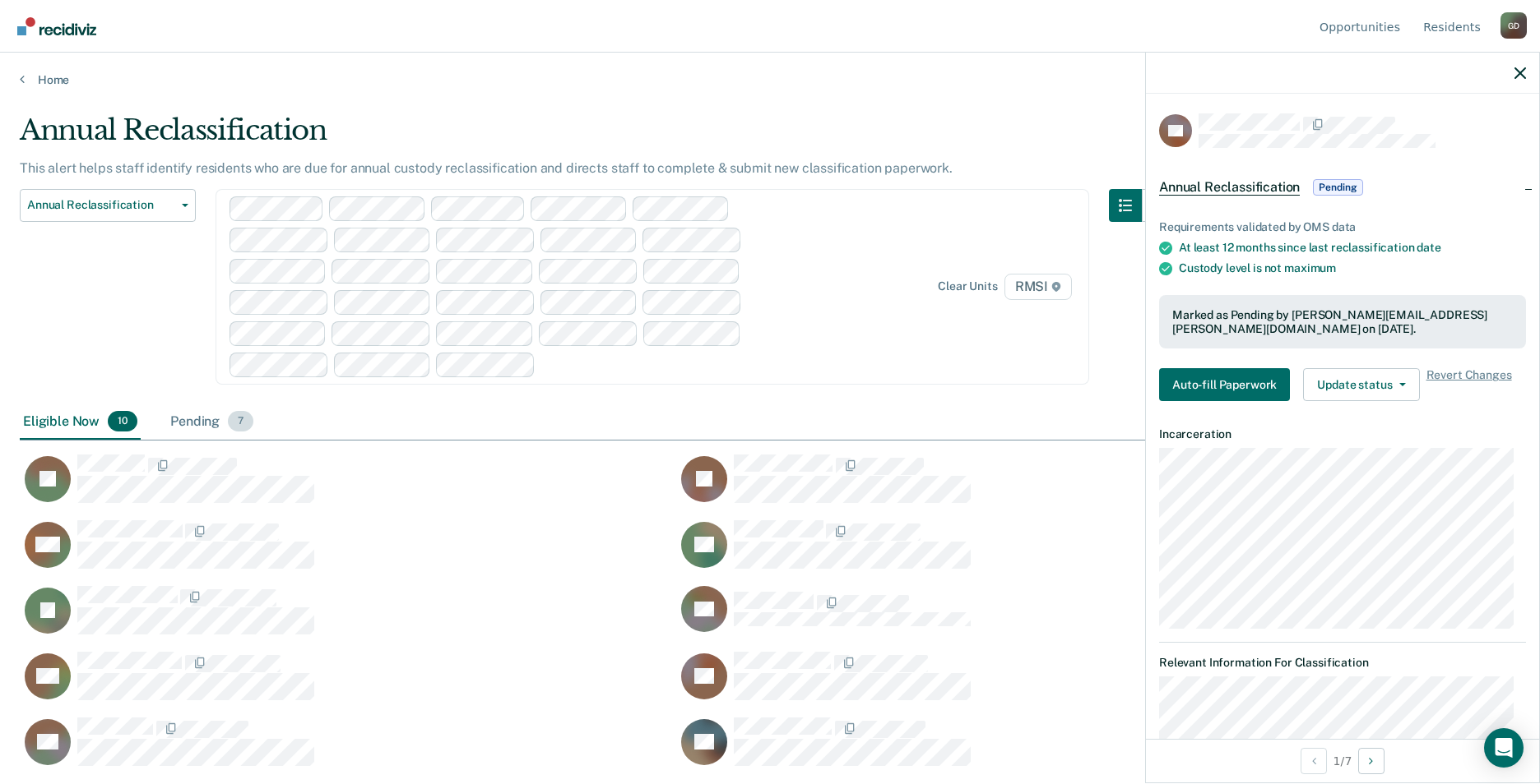
click at [205, 422] on div "Pending 7" at bounding box center [211, 422] width 89 height 37
